Goal: Information Seeking & Learning: Learn about a topic

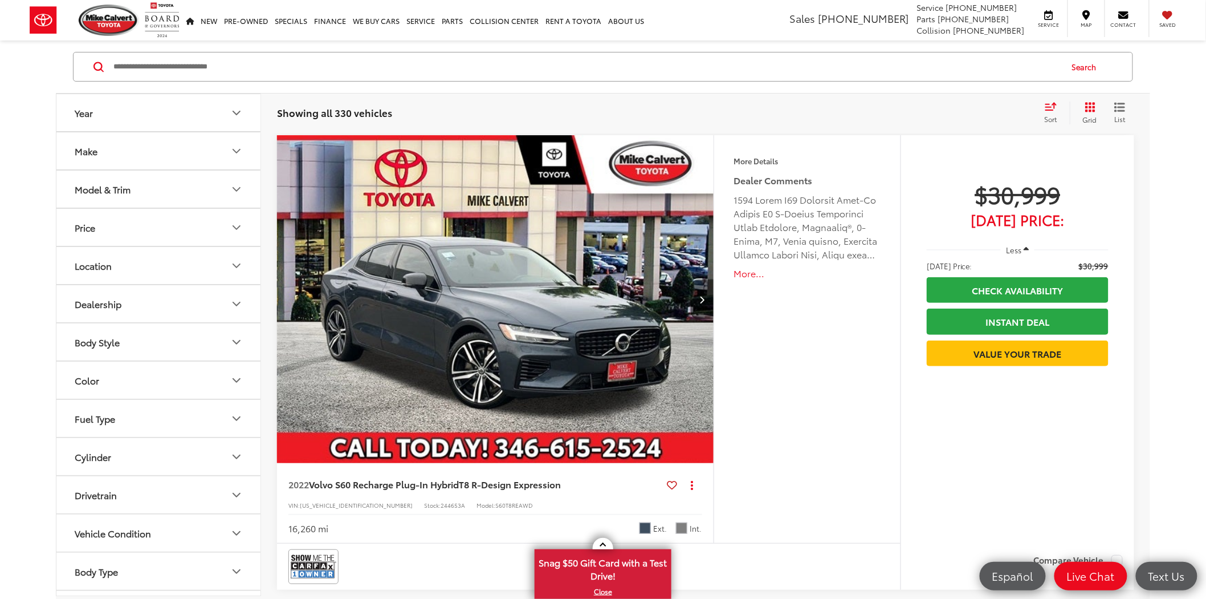
click at [155, 71] on input "Search by Make, Model, or Keyword" at bounding box center [586, 66] width 949 height 27
type input "*****"
click at [1082, 69] on button "Search" at bounding box center [1088, 66] width 52 height 29
click at [1085, 67] on button "Search" at bounding box center [1088, 66] width 52 height 29
click at [1075, 72] on button "Search" at bounding box center [1088, 66] width 52 height 29
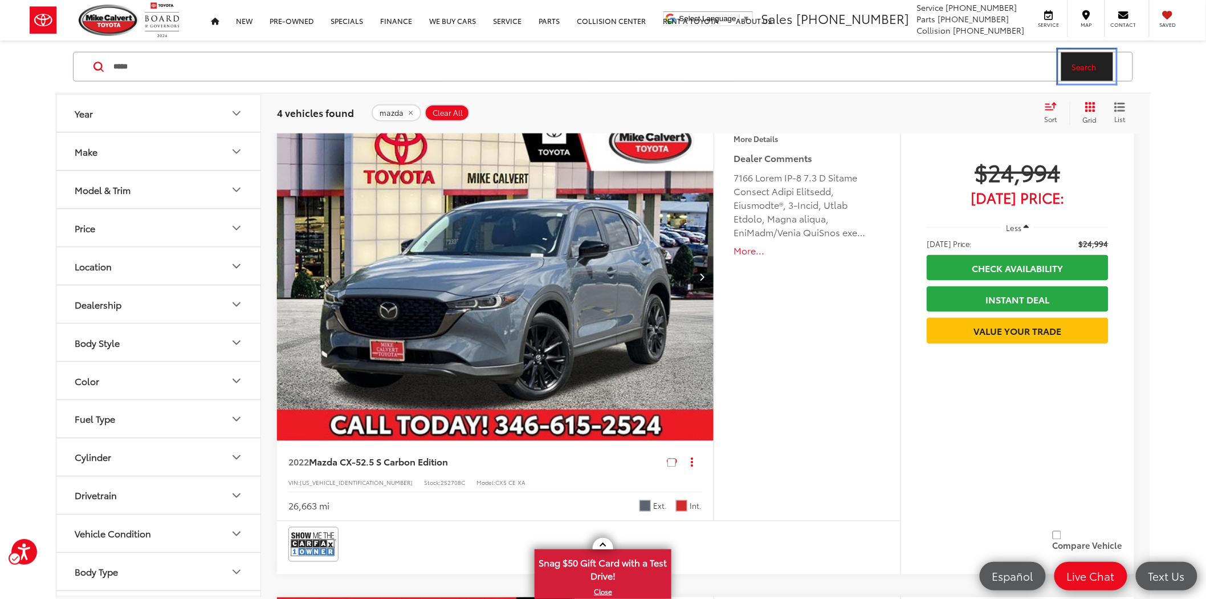
scroll to position [760, 0]
